Goal: Task Accomplishment & Management: Manage account settings

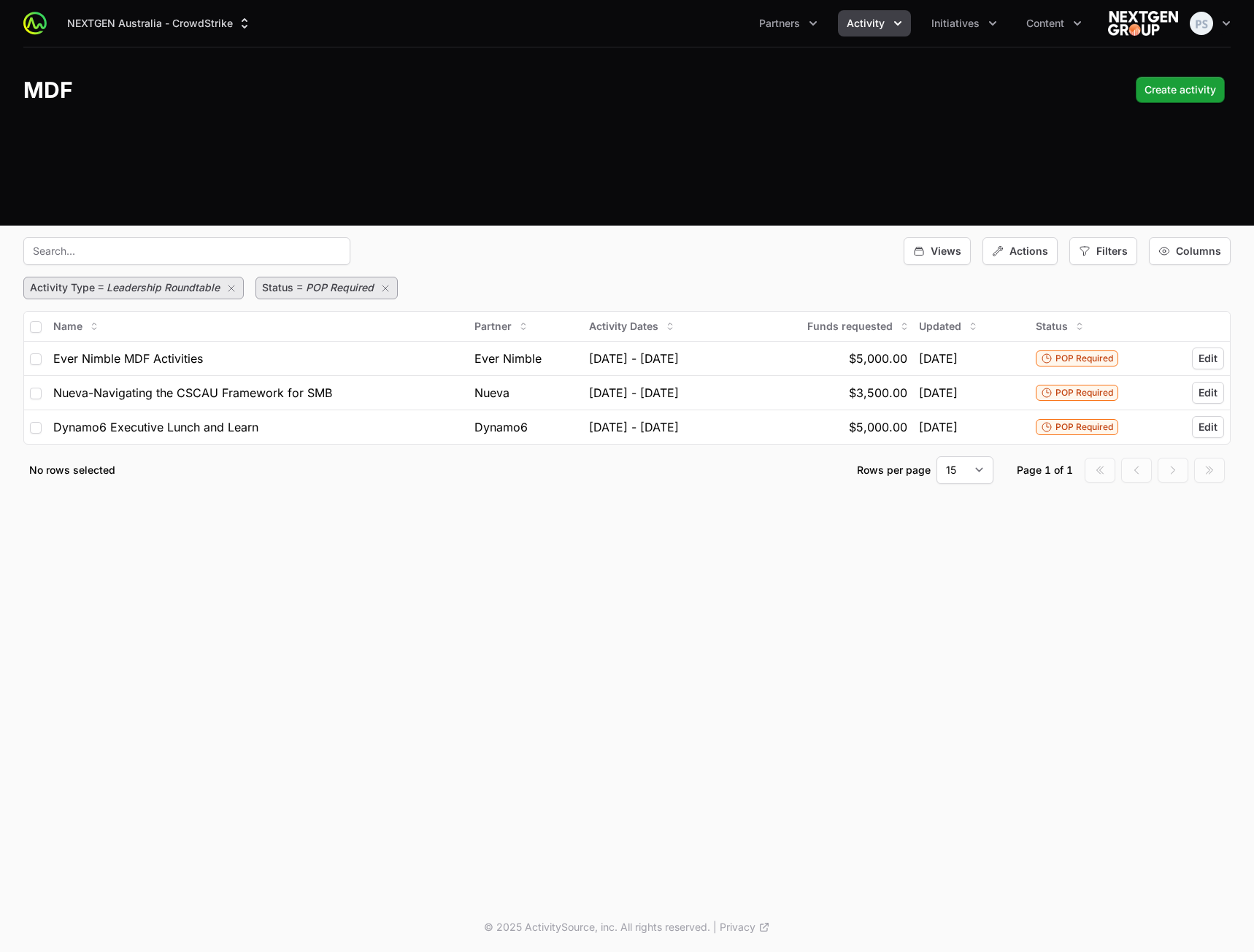
click at [583, 242] on div "Views Actions Filters Columns" at bounding box center [627, 251] width 1208 height 28
click at [976, 466] on select "15 30 50 100" at bounding box center [965, 470] width 57 height 28
select select "30"
click at [937, 456] on select "15 30 50 100" at bounding box center [965, 470] width 57 height 28
drag, startPoint x: 35, startPoint y: 83, endPoint x: 56, endPoint y: 88, distance: 21.6
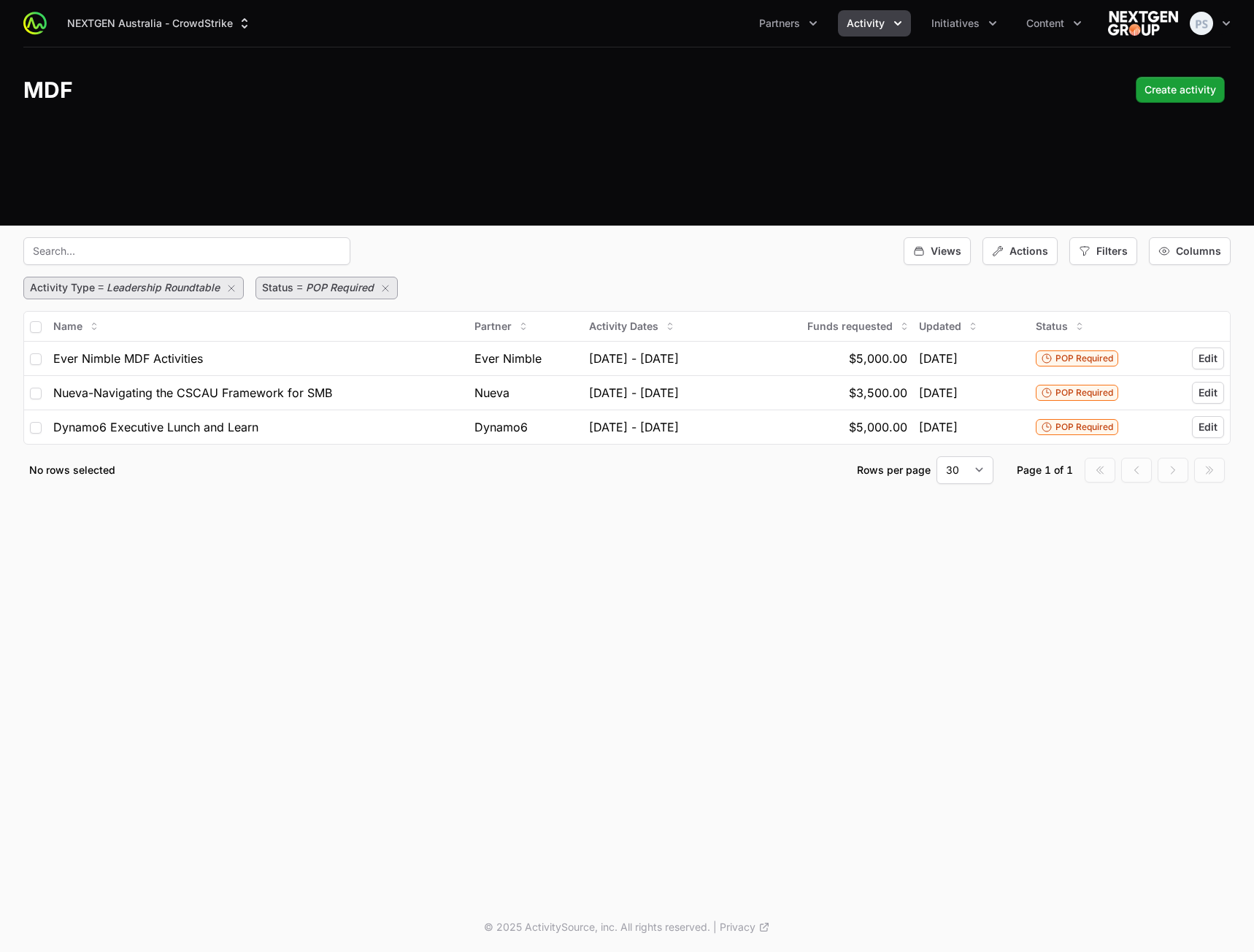
click at [35, 84] on h1 "MDF" at bounding box center [48, 90] width 50 height 26
click at [862, 30] on span "Activity" at bounding box center [866, 23] width 38 height 14
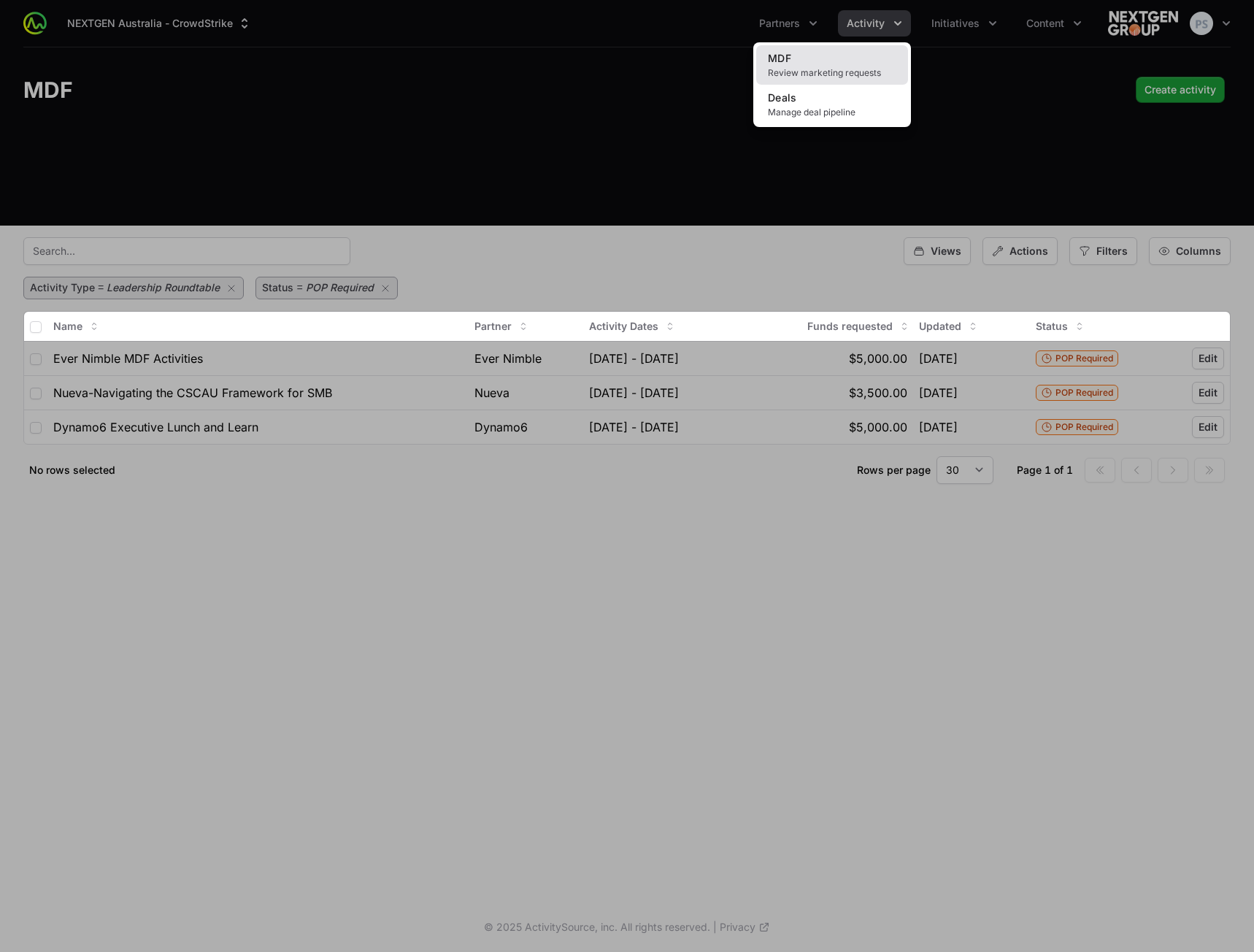
click at [847, 55] on link "MDF Review marketing requests" at bounding box center [832, 65] width 152 height 39
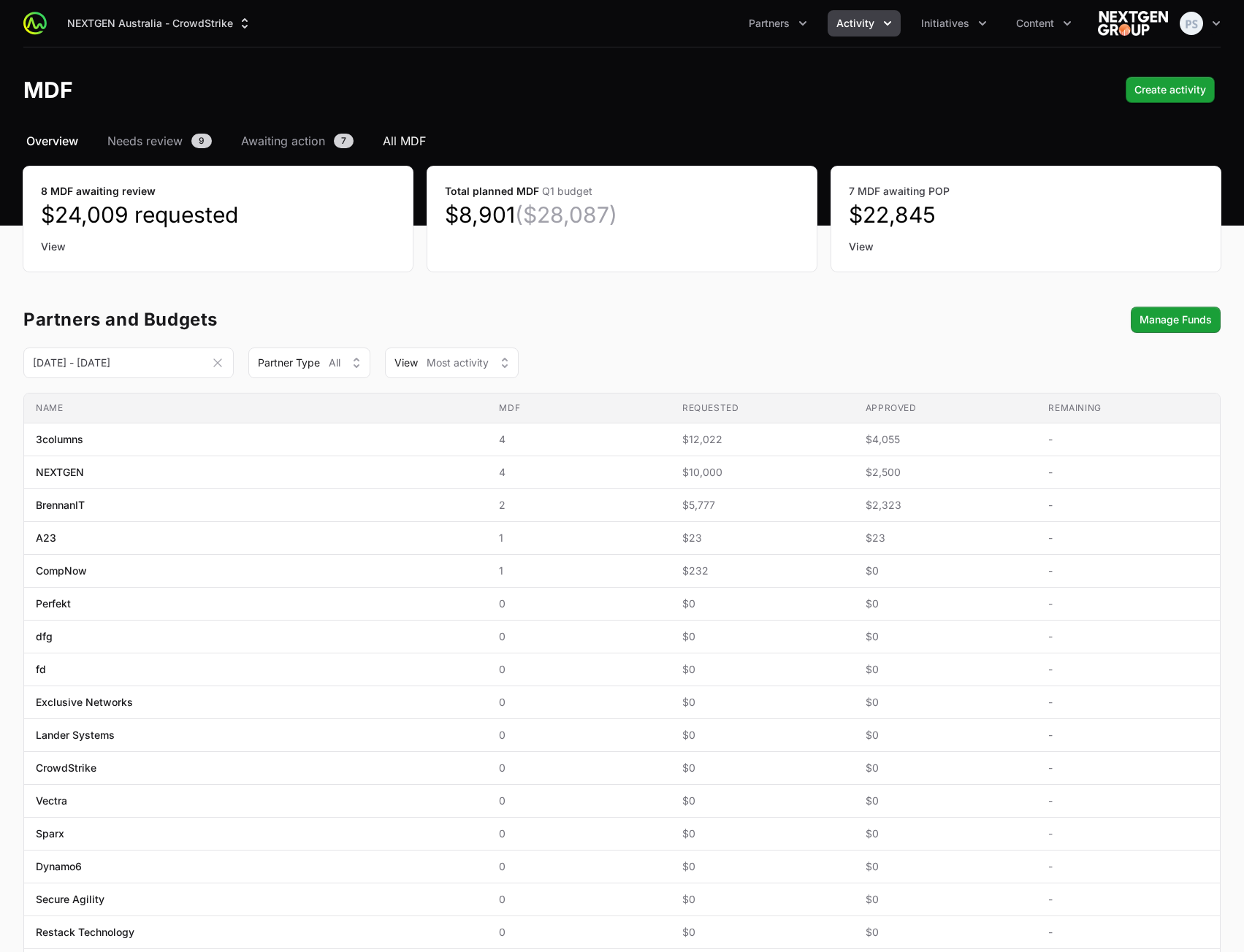
click at [392, 137] on span "All MDF" at bounding box center [405, 141] width 43 height 18
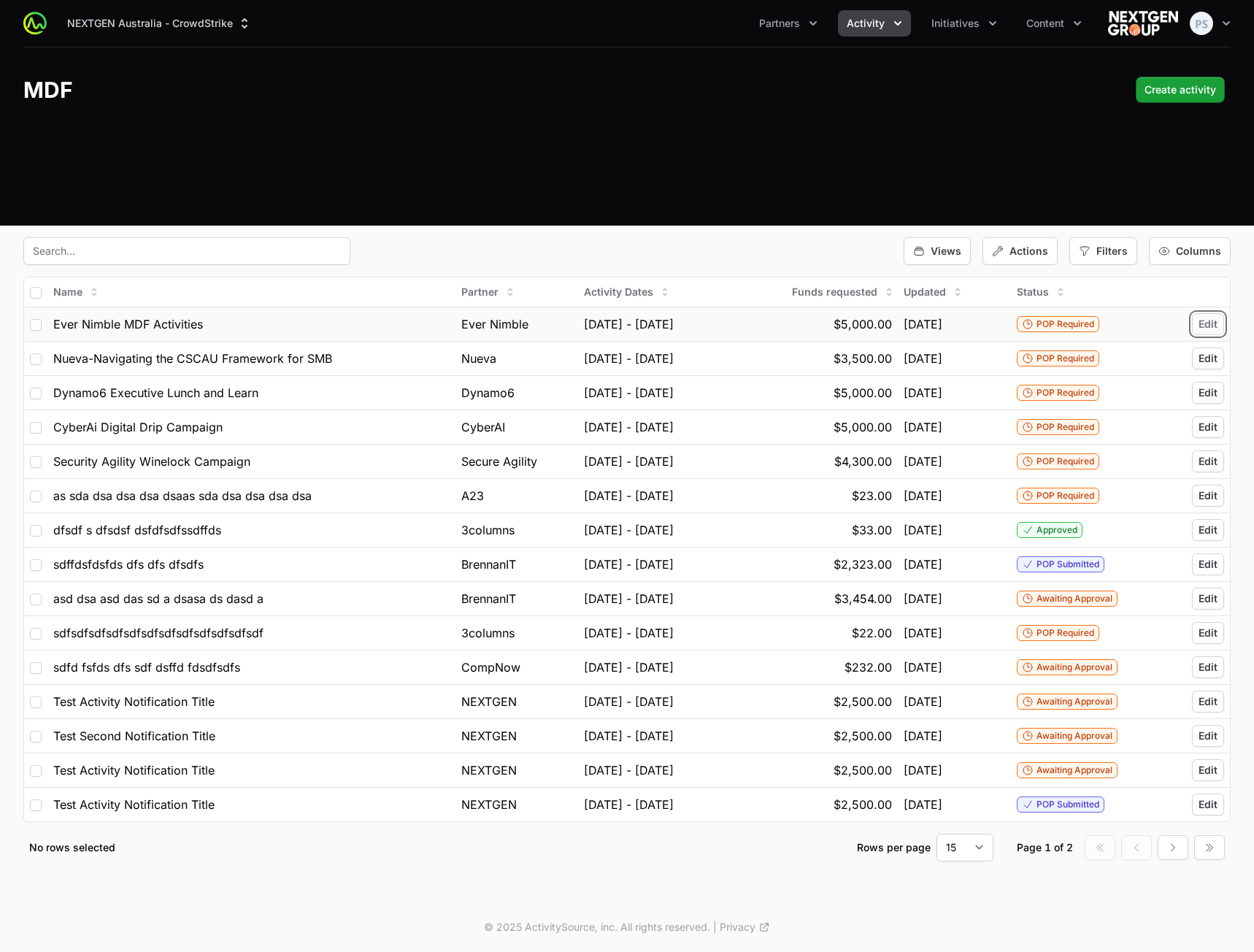
click at [1212, 325] on span "Edit" at bounding box center [1208, 324] width 19 height 14
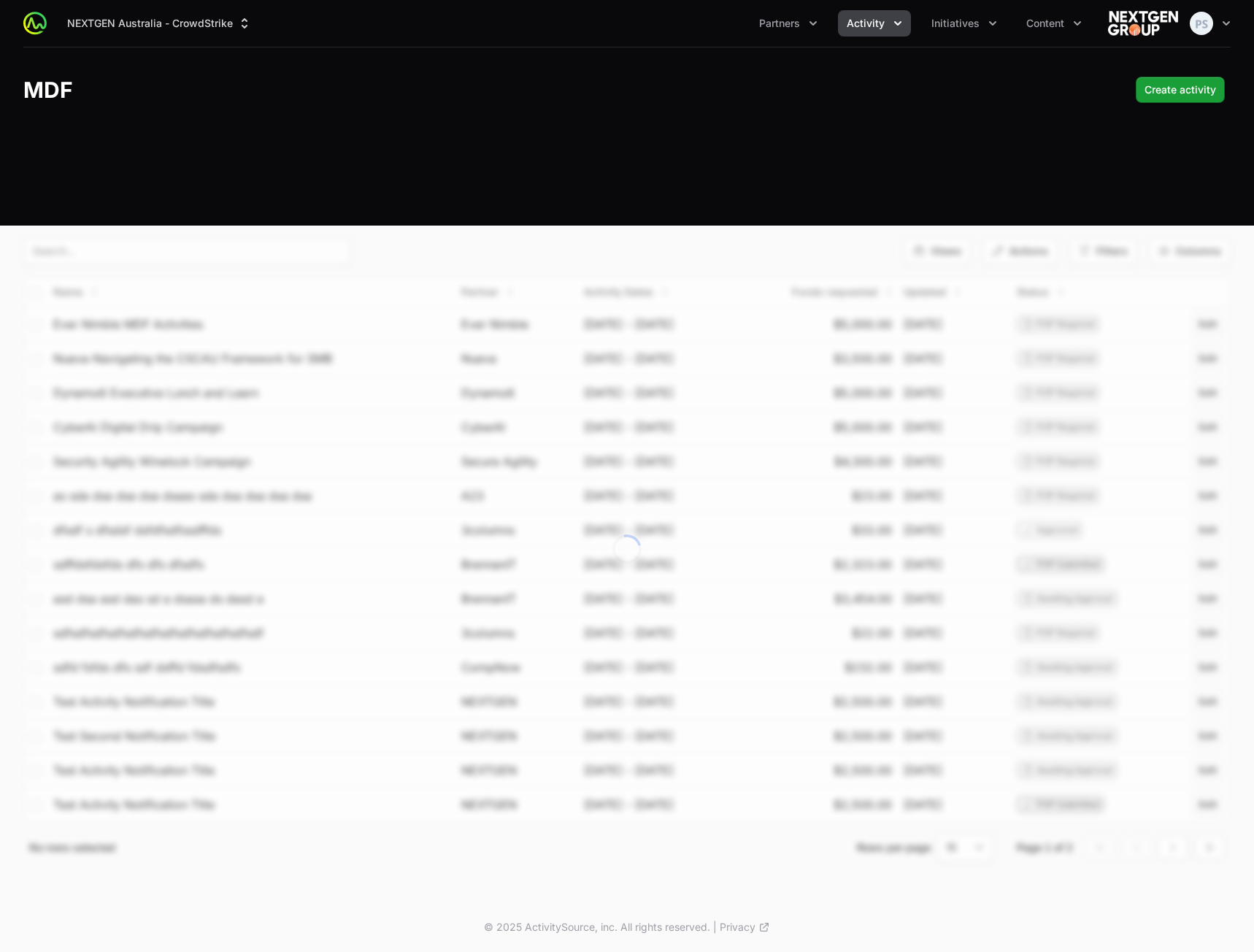
click at [679, 236] on div "NEXTGEN Australia - CrowdStrike Partners Activity Initiatives Content Open user…" at bounding box center [627, 448] width 1254 height 897
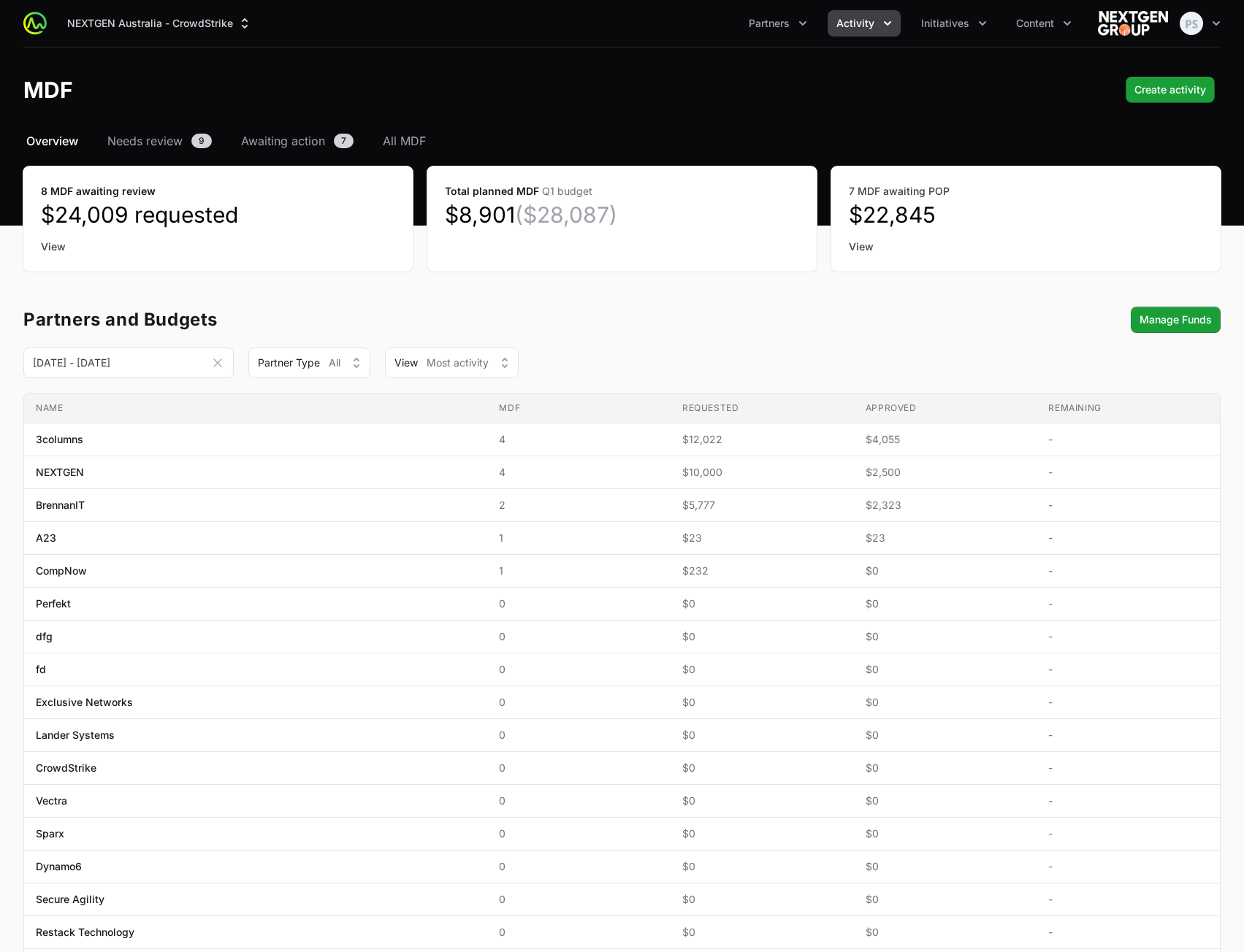
click at [318, 74] on header "MDF Create activity" at bounding box center [622, 90] width 1244 height 85
click at [393, 135] on span "All MDF" at bounding box center [405, 141] width 43 height 18
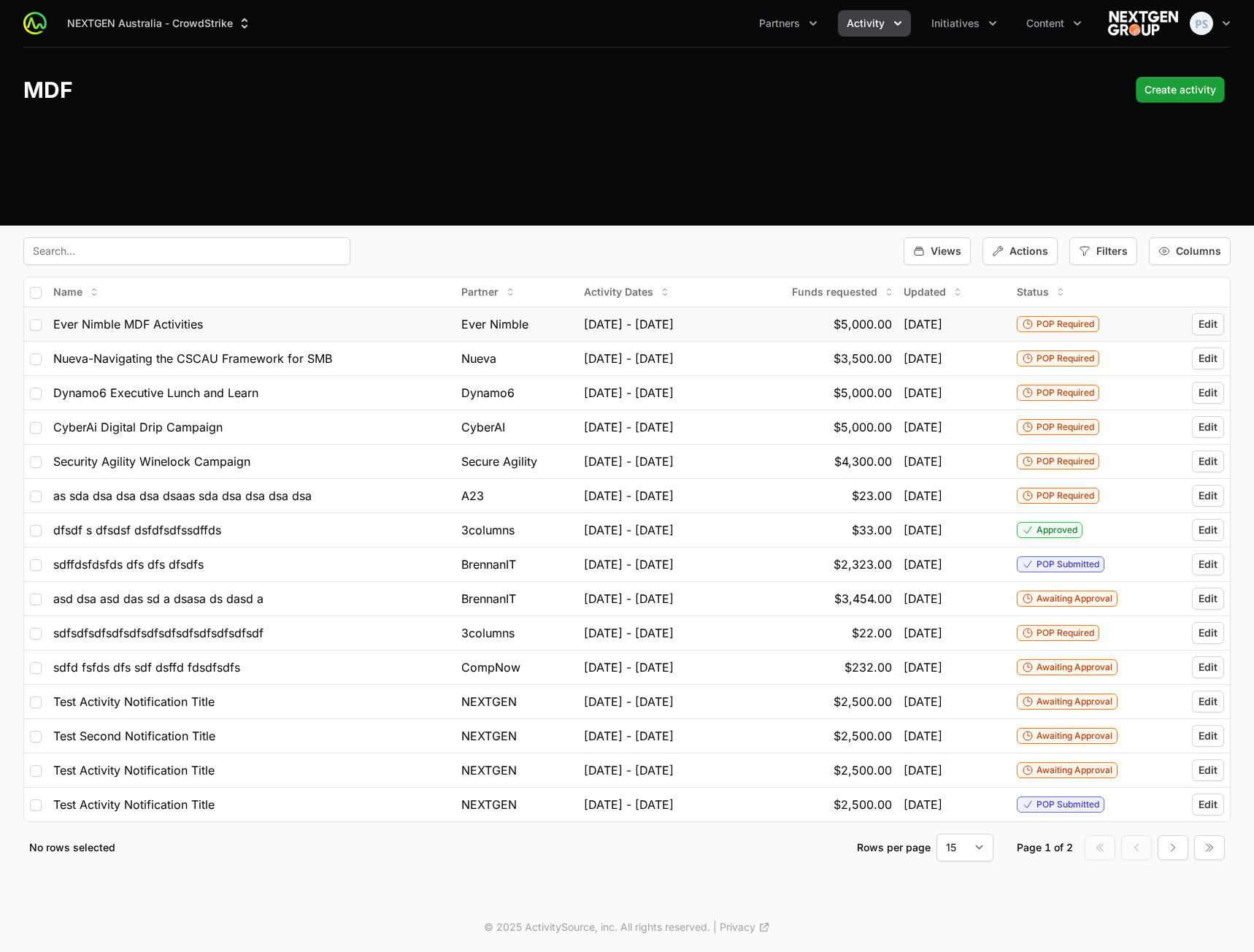
click at [708, 327] on div "[DATE] - [DATE]" at bounding box center [654, 325] width 139 height 18
click at [1193, 245] on span "Columns" at bounding box center [1198, 251] width 46 height 14
click at [1134, 309] on button "Name" at bounding box center [1173, 315] width 109 height 23
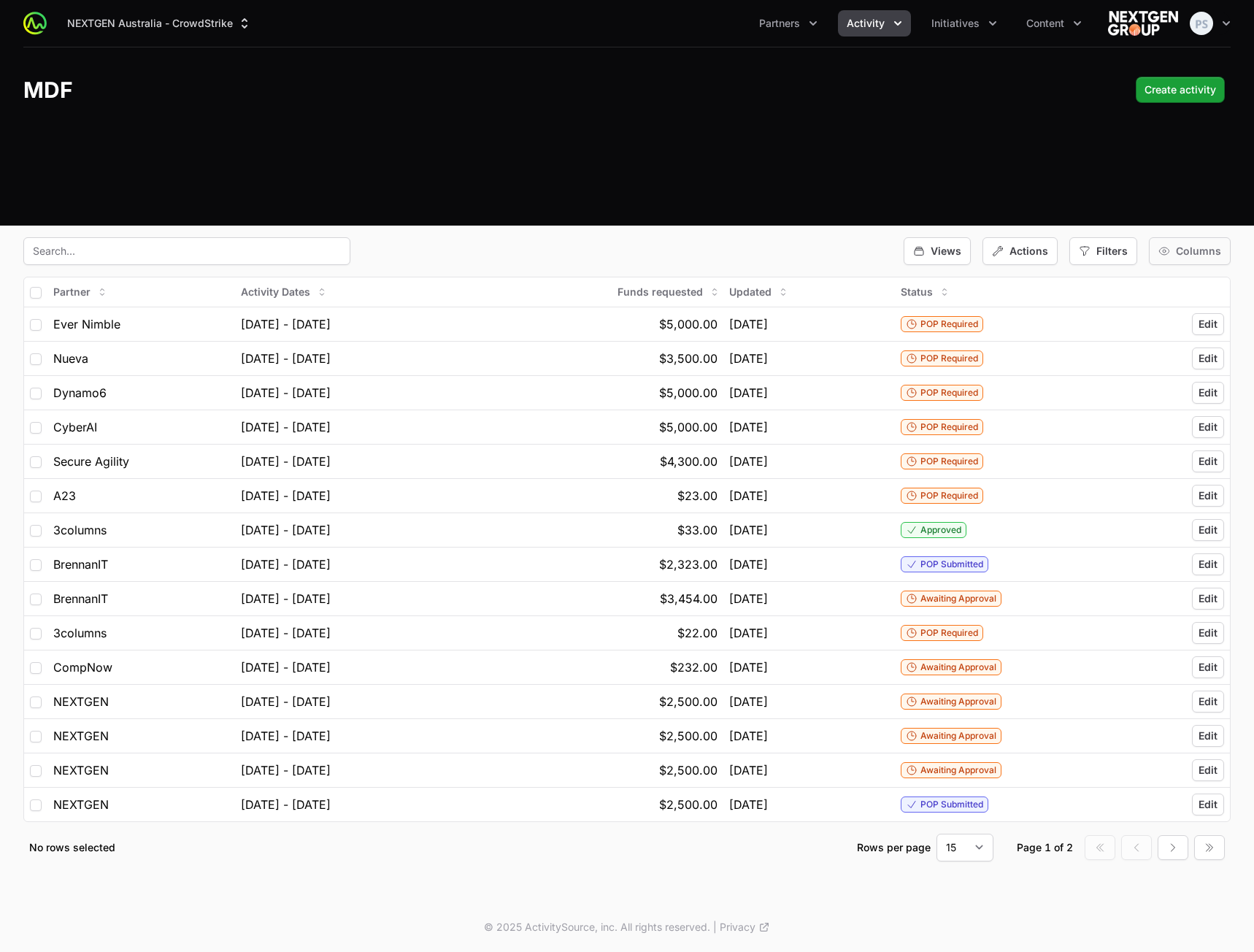
click at [1170, 248] on icon "button" at bounding box center [1164, 251] width 12 height 12
click at [1163, 305] on button "Name" at bounding box center [1173, 315] width 109 height 23
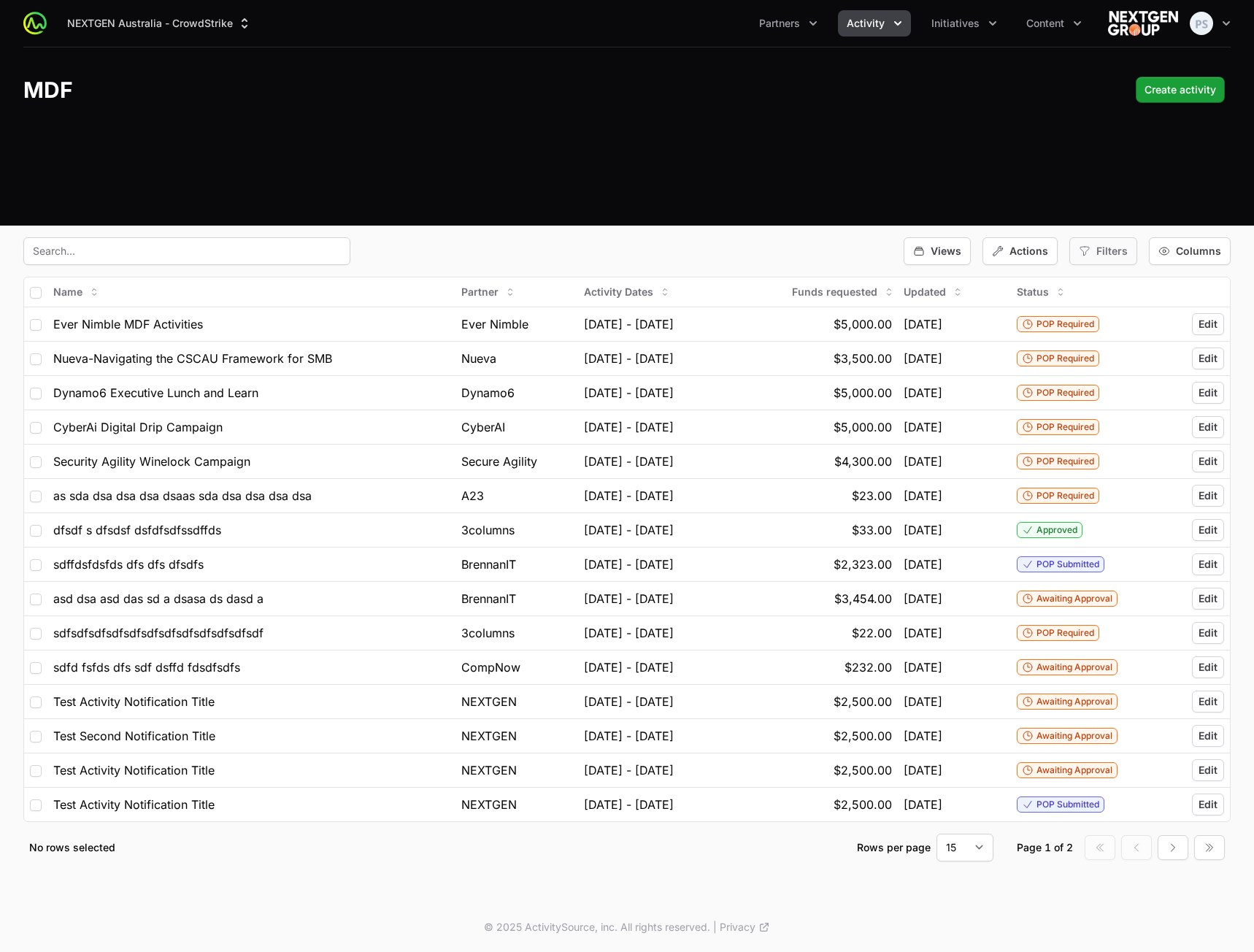
click at [1128, 253] on span "Filters" at bounding box center [1112, 251] width 31 height 14
drag, startPoint x: 1124, startPoint y: 249, endPoint x: 1065, endPoint y: 250, distance: 59.0
click at [1123, 251] on span "Filters" at bounding box center [1112, 251] width 31 height 14
click at [1013, 253] on div "Actions" at bounding box center [1020, 251] width 75 height 28
click at [1017, 250] on span "Actions" at bounding box center [1029, 251] width 38 height 14
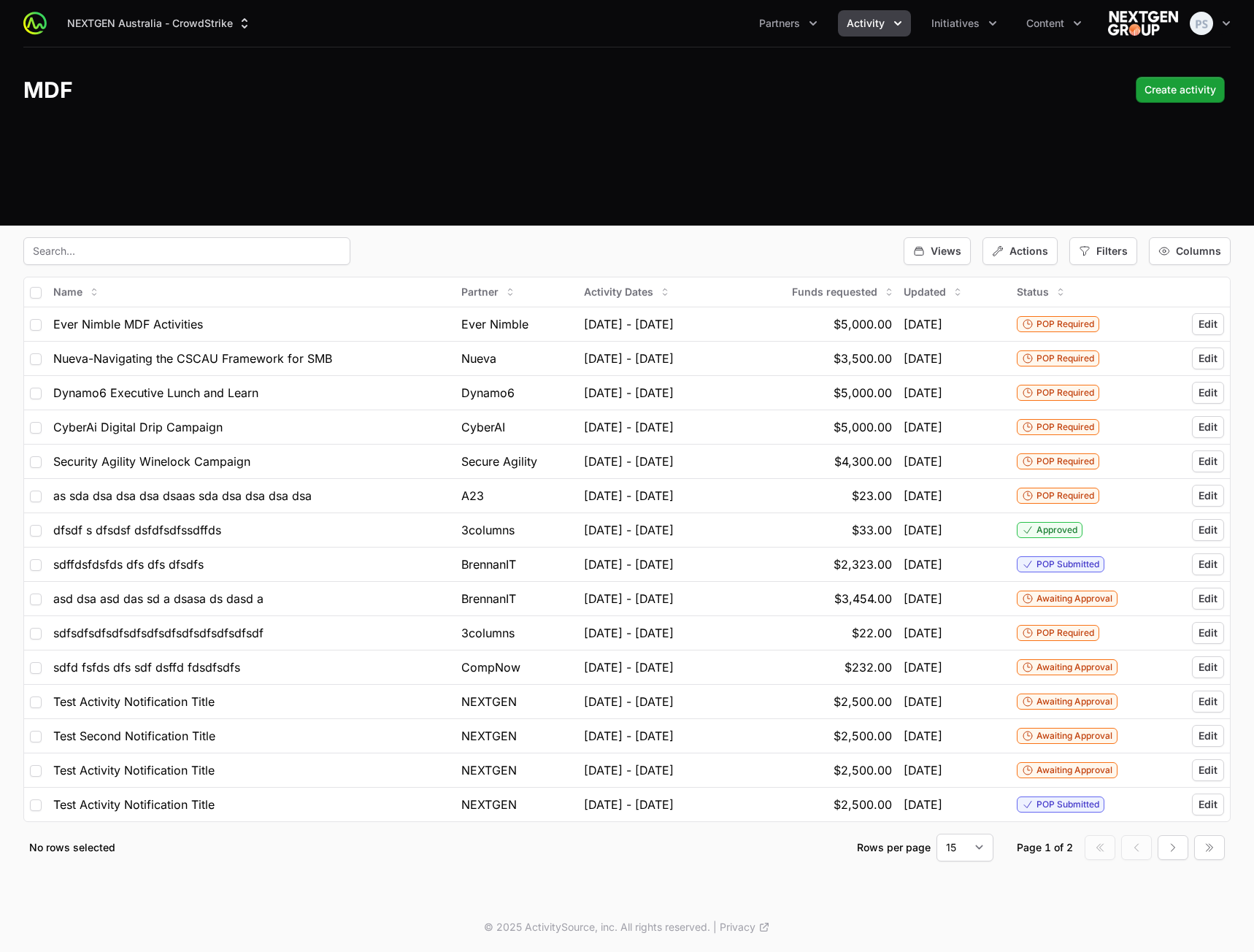
click at [849, 249] on div "Views Actions Filters Columns" at bounding box center [627, 251] width 1208 height 28
click at [971, 253] on div "Views" at bounding box center [938, 251] width 67 height 28
click at [841, 253] on div "Views Actions Filters Columns" at bounding box center [627, 251] width 1208 height 28
click at [1121, 253] on span "Filters" at bounding box center [1112, 251] width 31 height 14
click at [1104, 255] on span "Filters" at bounding box center [1112, 251] width 31 height 14
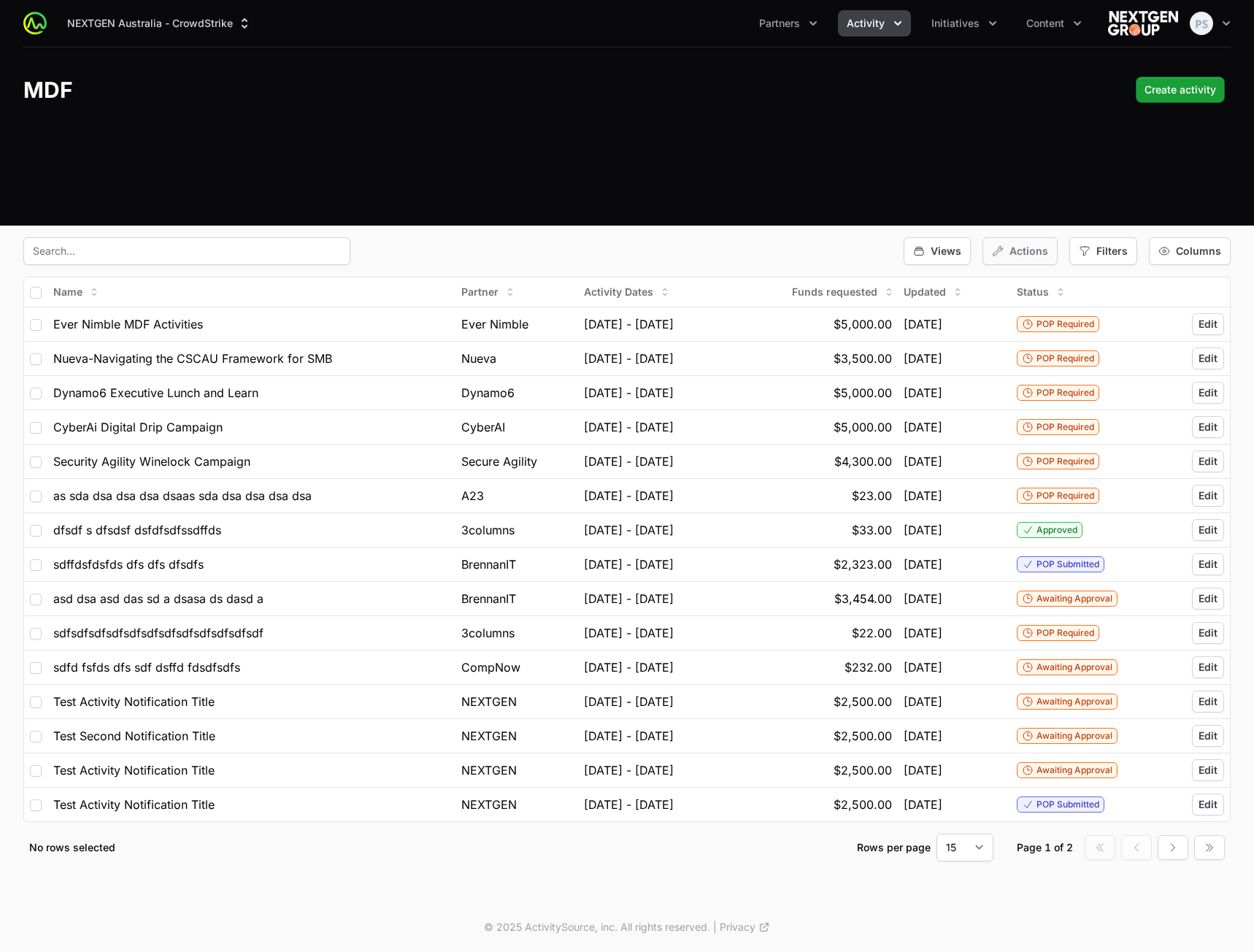
click at [1037, 253] on span "Actions" at bounding box center [1029, 251] width 38 height 14
click at [966, 245] on div "Views" at bounding box center [938, 251] width 67 height 28
click at [1206, 249] on span "Columns" at bounding box center [1198, 251] width 46 height 14
click at [1053, 250] on div "Actions" at bounding box center [1020, 251] width 75 height 28
click at [1097, 248] on div "Filters" at bounding box center [1103, 251] width 68 height 28
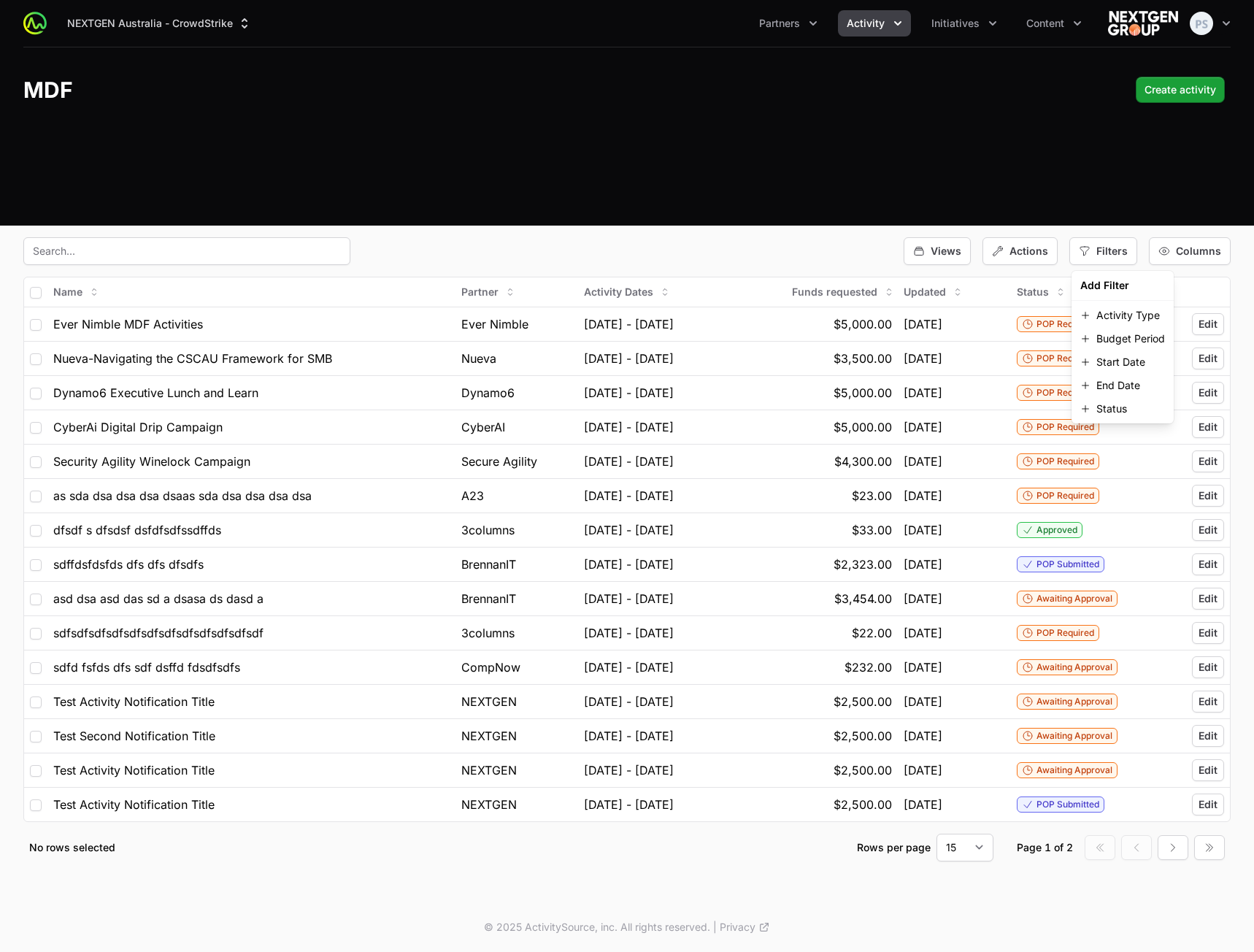
click at [675, 236] on div "NEXTGEN Australia - CrowdStrike Partners Activity Initiatives Content Open user…" at bounding box center [627, 448] width 1254 height 897
click at [847, 132] on div "NEXTGEN Australia - CrowdStrike Partners Activity Initiatives Content Open user…" at bounding box center [627, 113] width 1254 height 225
click at [553, 167] on div "NEXTGEN Australia - CrowdStrike Partners Activity Initiatives Content Open user…" at bounding box center [627, 113] width 1254 height 225
